Goal: Task Accomplishment & Management: Use online tool/utility

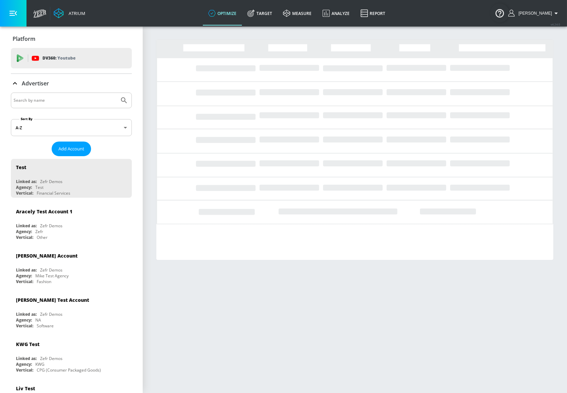
click at [59, 99] on input "Search by name" at bounding box center [65, 100] width 103 height 9
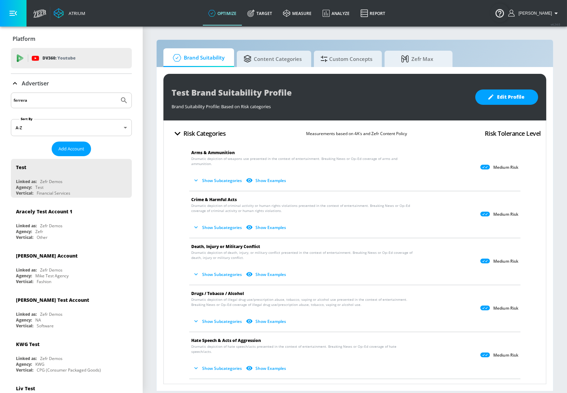
click at [117, 93] on button "Submit Search" at bounding box center [124, 100] width 15 height 15
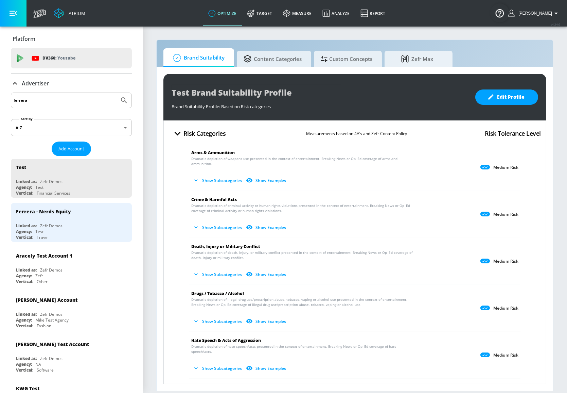
drag, startPoint x: 42, startPoint y: 101, endPoint x: 0, endPoint y: 92, distance: 43.5
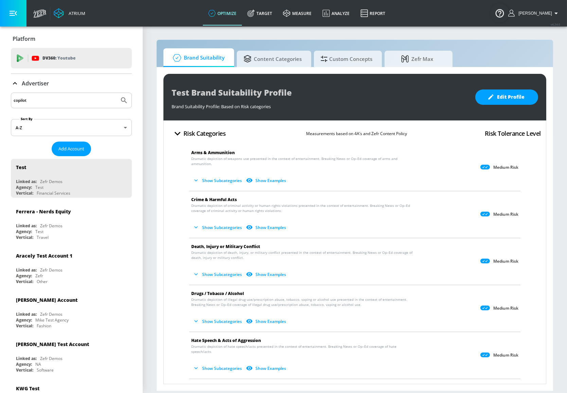
type input "copilot"
click at [117, 93] on button "Submit Search" at bounding box center [124, 100] width 15 height 15
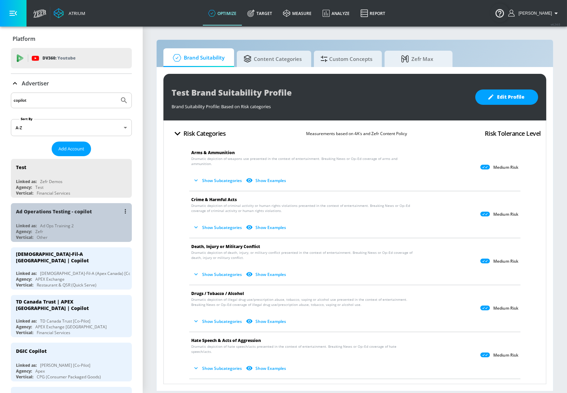
click at [87, 224] on div "Linked as: Ad Ops Training 2" at bounding box center [73, 226] width 114 height 6
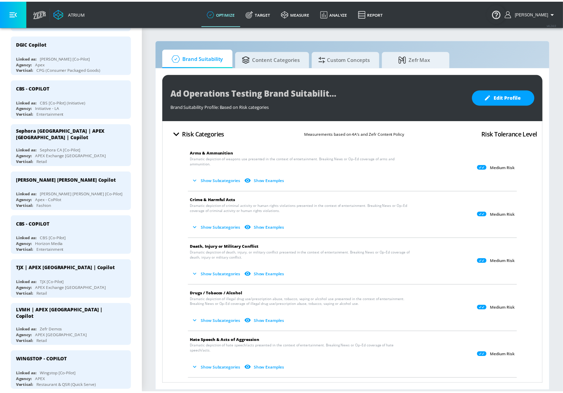
scroll to position [278, 0]
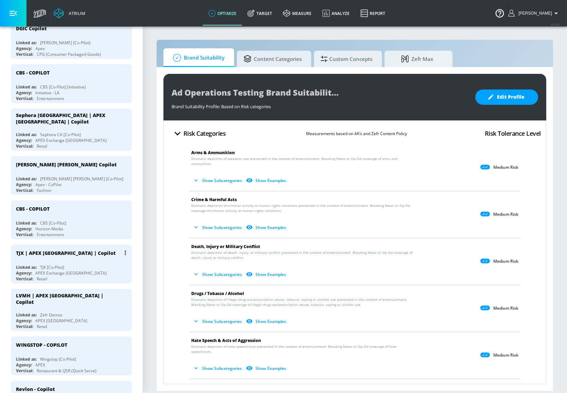
click at [90, 264] on div "Linked as: TJX [Co-Pilot]" at bounding box center [73, 267] width 114 height 6
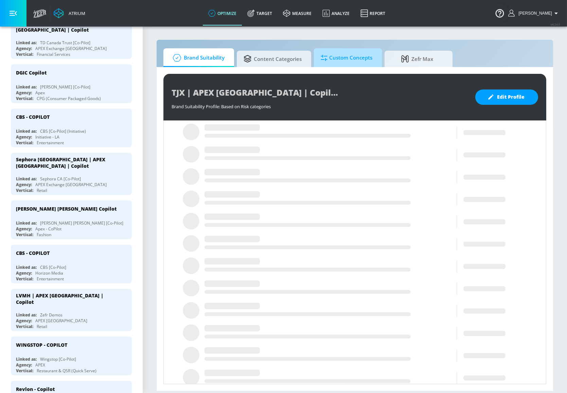
click at [349, 60] on span "Custom Concepts" at bounding box center [347, 58] width 52 height 16
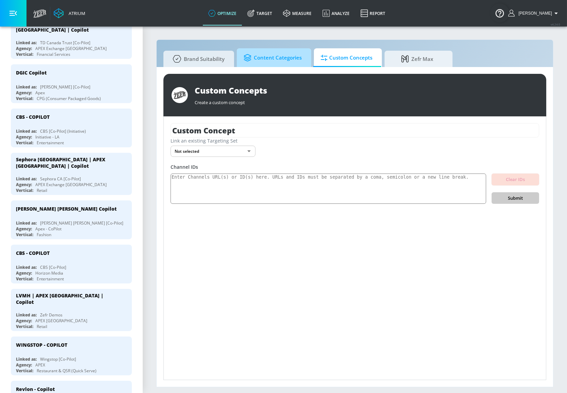
click at [287, 61] on span "Content Categories" at bounding box center [273, 58] width 58 height 16
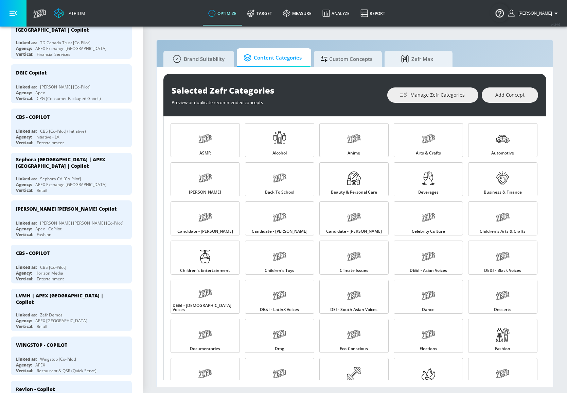
drag, startPoint x: 270, startPoint y: 18, endPoint x: 281, endPoint y: 32, distance: 17.6
click at [270, 18] on link "Target" at bounding box center [260, 13] width 36 height 24
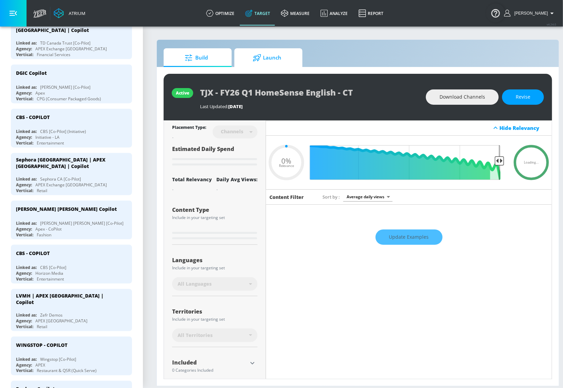
type input "0.05"
click at [292, 64] on span "Launch" at bounding box center [267, 58] width 52 height 16
